Goal: Task Accomplishment & Management: Use online tool/utility

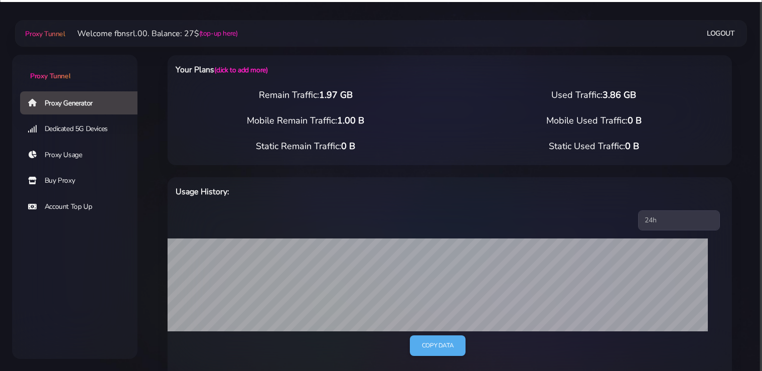
select select "static"
select select "IT"
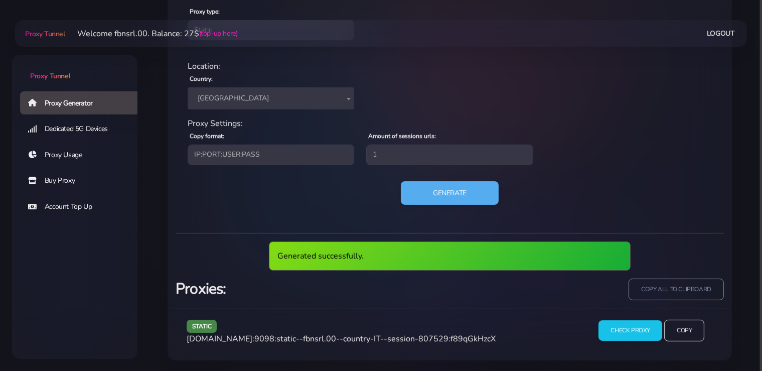
scroll to position [403, 0]
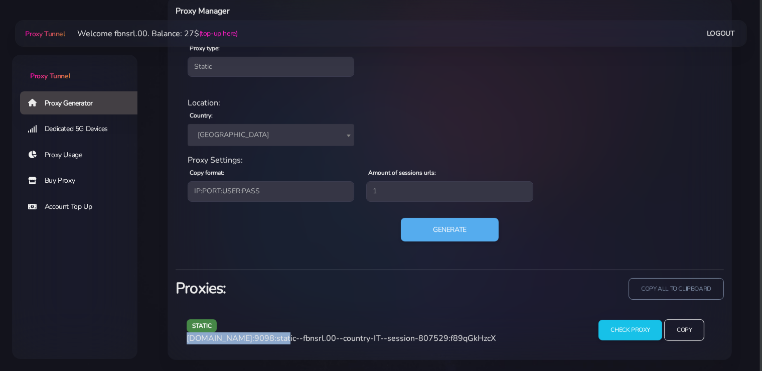
drag, startPoint x: 273, startPoint y: 337, endPoint x: 187, endPoint y: 339, distance: 86.3
click at [187, 339] on span "[DOMAIN_NAME]:9098:static--fbnsrl.00--country-IT--session-807529:f89qGkHzcX" at bounding box center [341, 338] width 309 height 11
copy span "[DOMAIN_NAME]:9098"
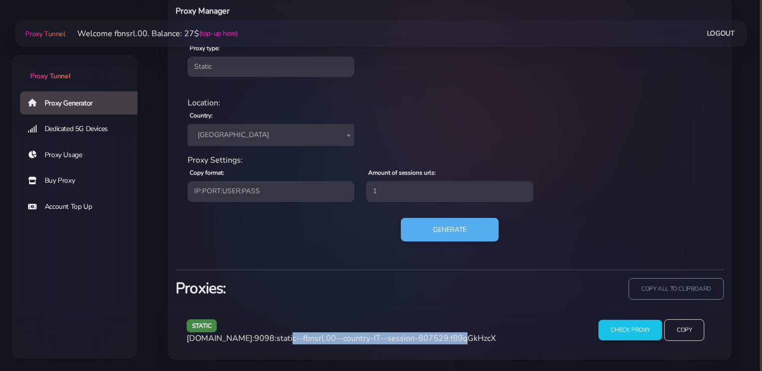
drag, startPoint x: 444, startPoint y: 336, endPoint x: 278, endPoint y: 340, distance: 166.2
click at [278, 340] on span "[DOMAIN_NAME]:9098:static--fbnsrl.00--country-IT--session-807529:f89qGkHzcX" at bounding box center [341, 338] width 309 height 11
copy span "static--fbnsrl.00--country-IT--session-807529"
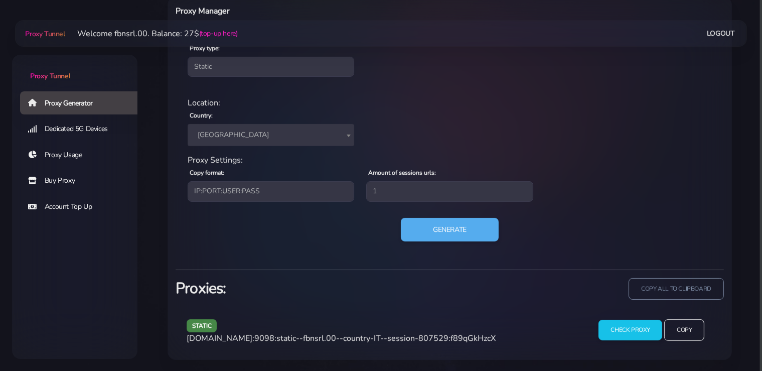
click at [466, 340] on span "[DOMAIN_NAME]:9098:static--fbnsrl.00--country-IT--session-807529:f89qGkHzcX" at bounding box center [341, 338] width 309 height 11
copy span "f89qGkHzcX"
